Goal: Information Seeking & Learning: Learn about a topic

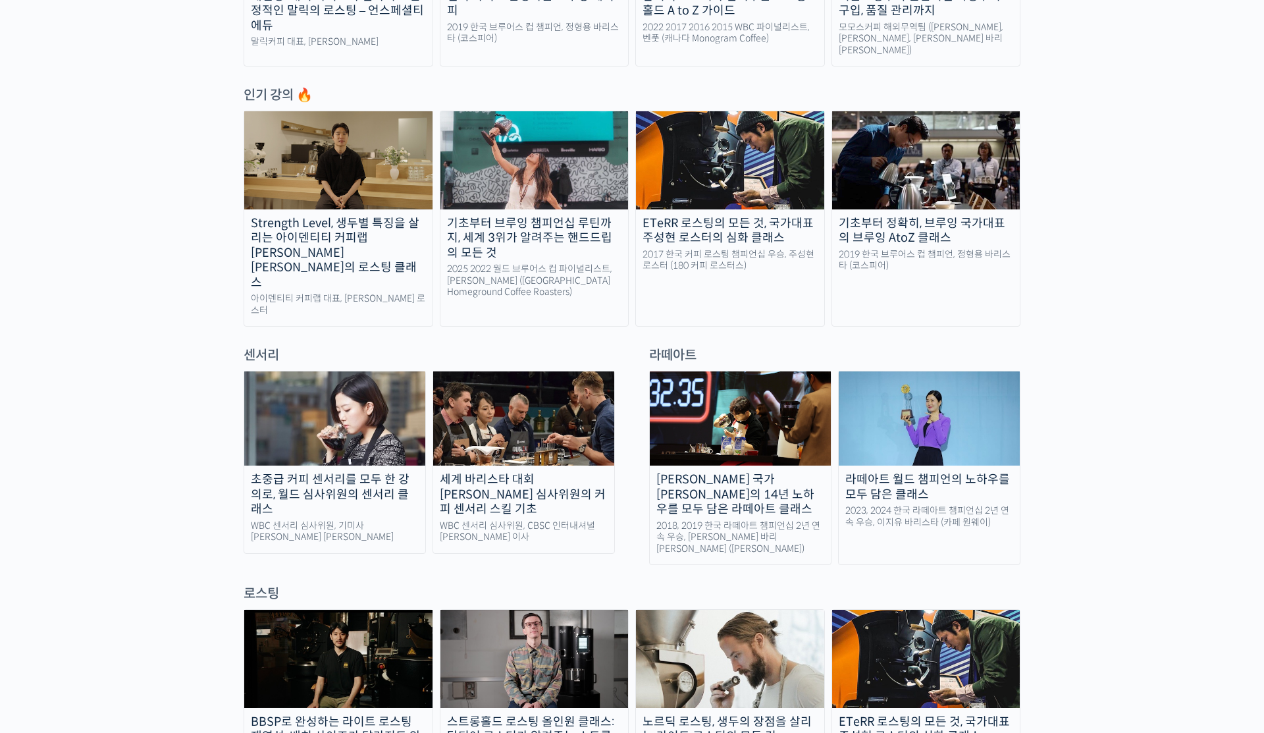
scroll to position [651, 0]
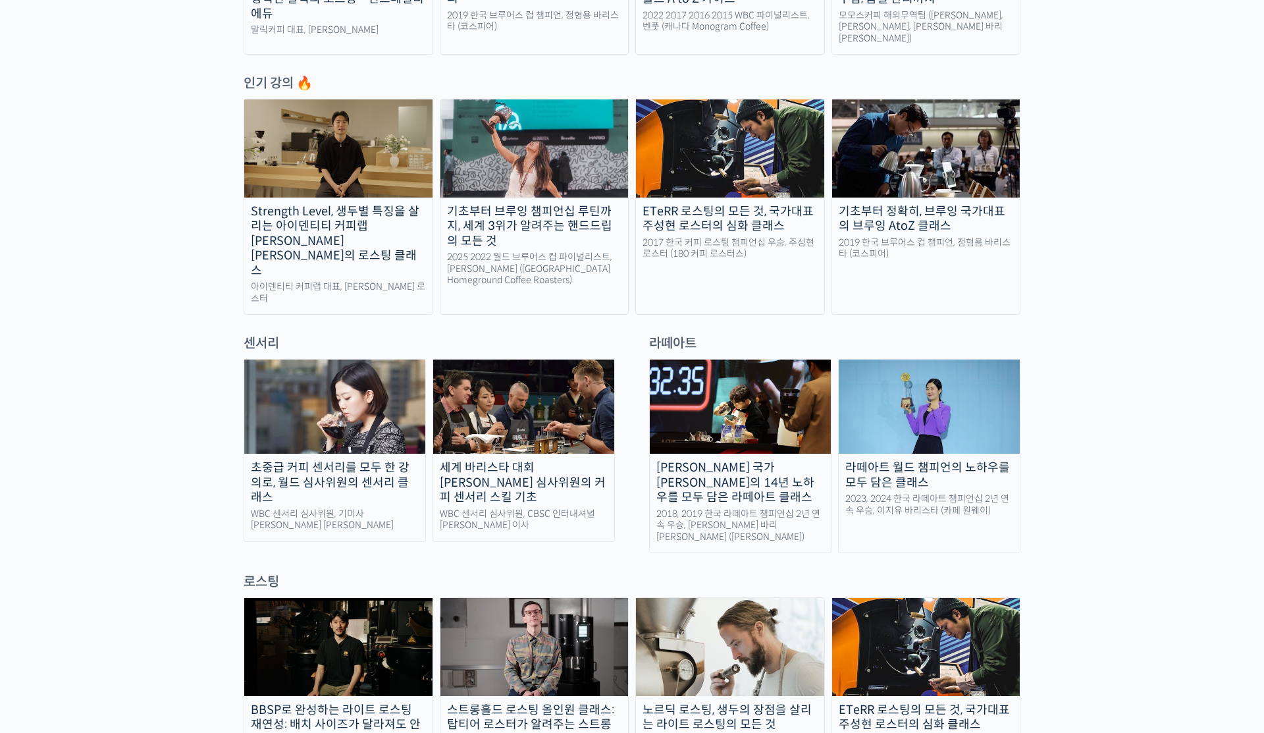
click at [493, 598] on img at bounding box center [534, 646] width 188 height 97
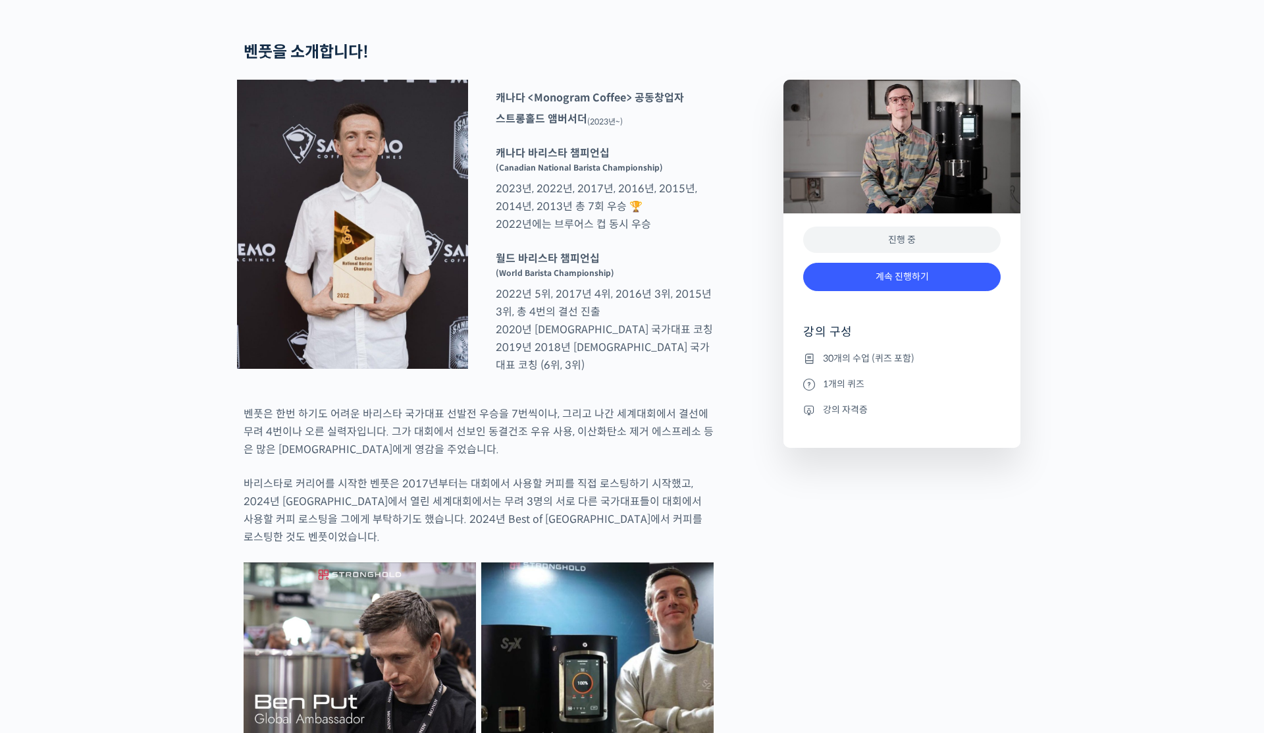
scroll to position [762, 0]
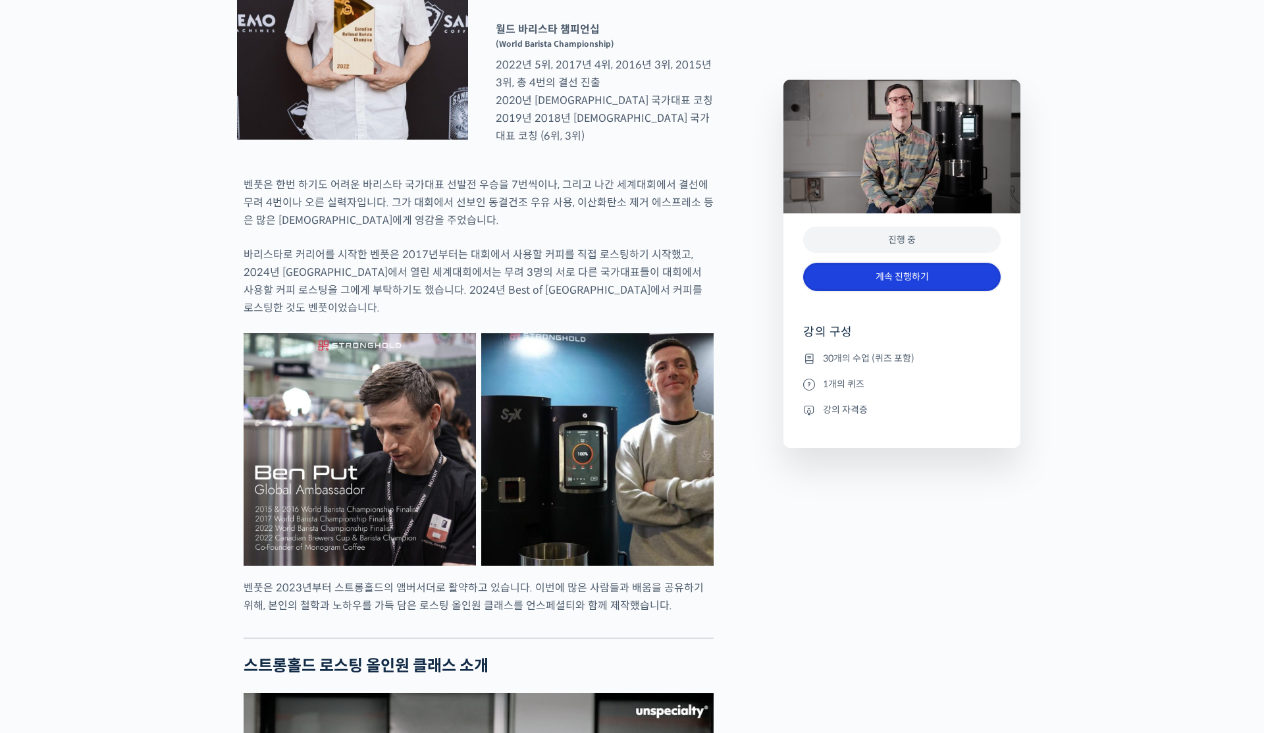
click at [839, 271] on link "계속 진행하기" at bounding box center [901, 277] width 197 height 28
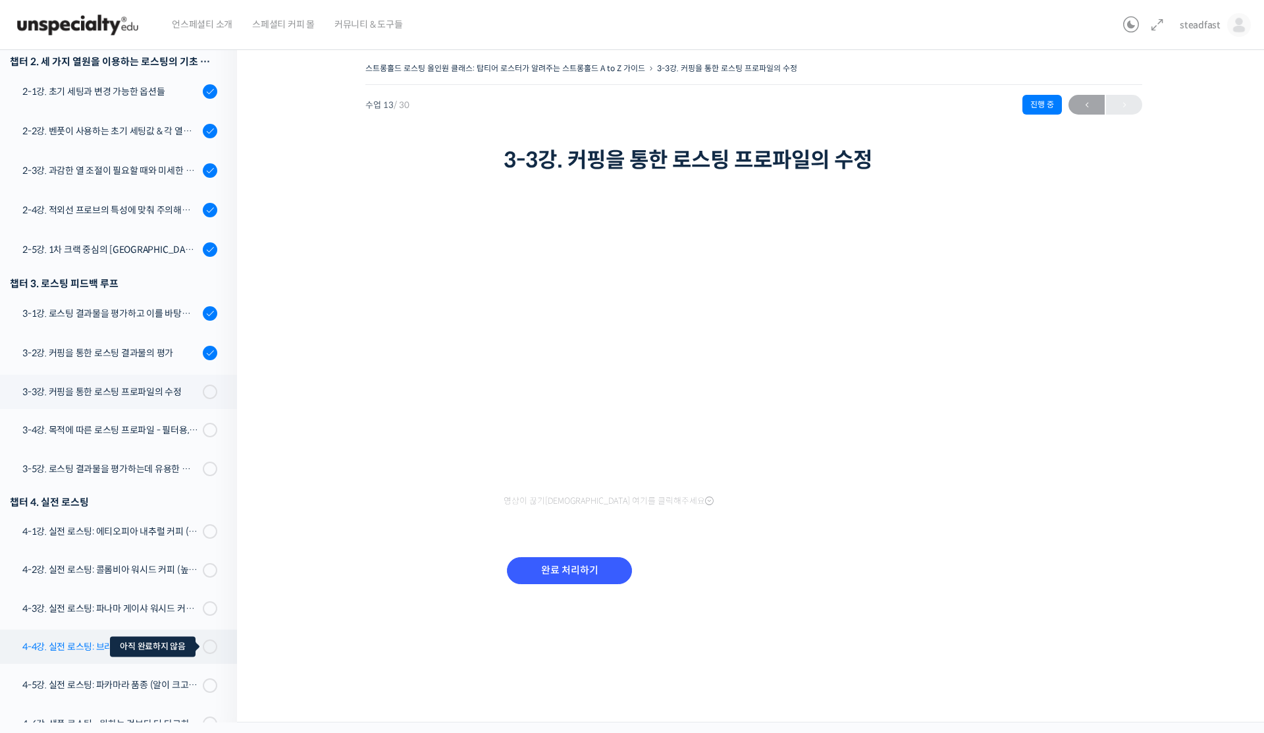
scroll to position [396, 0]
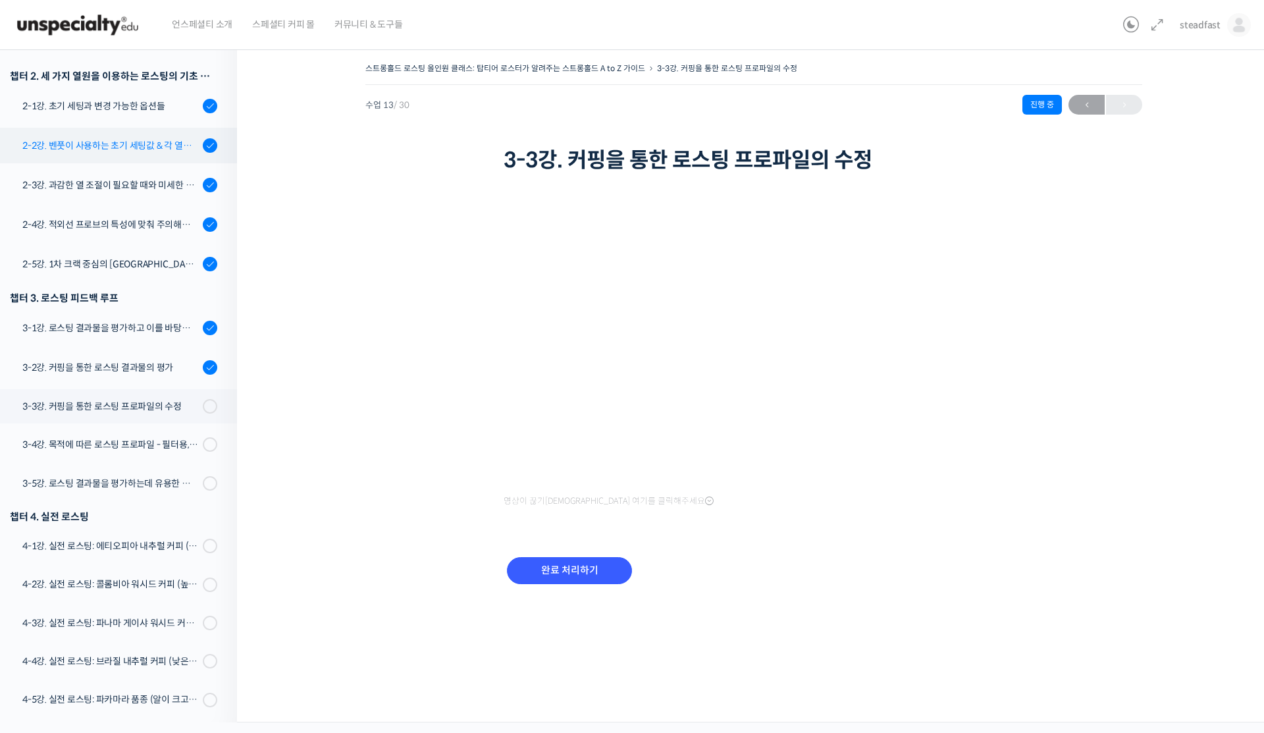
click at [149, 142] on div "2-2강. 벤풋이 사용하는 초기 세팅값 & 각 열원이 하는 역할" at bounding box center [110, 145] width 176 height 14
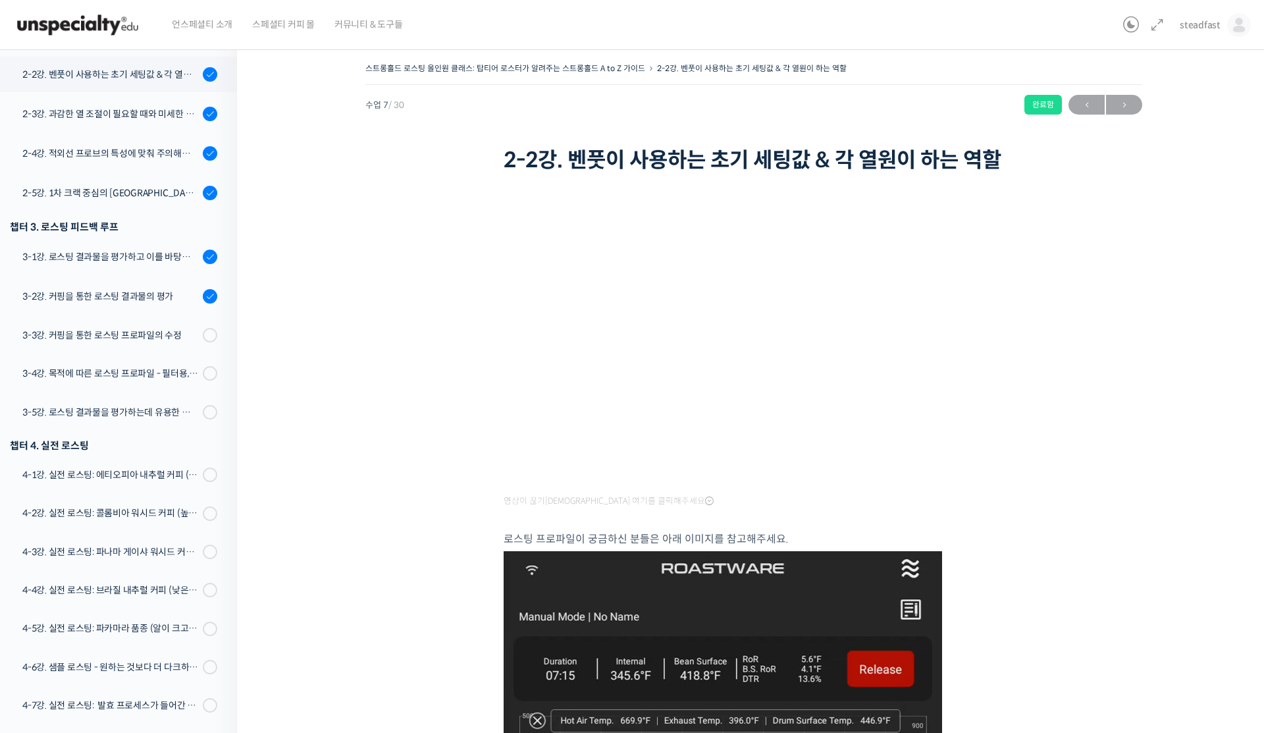
scroll to position [473, 0]
